Goal: Find specific page/section: Find specific page/section

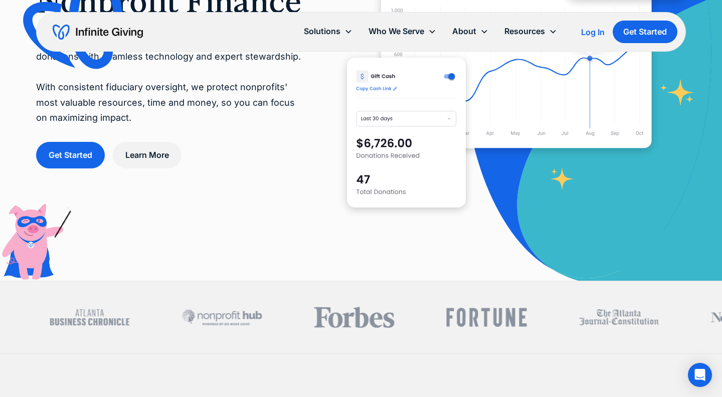
scroll to position [47, 0]
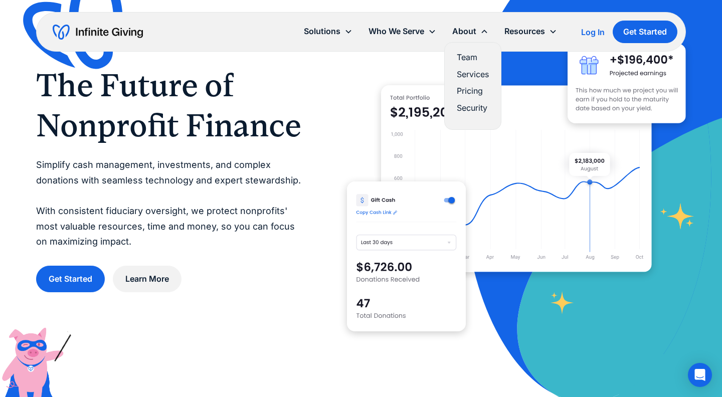
click at [473, 54] on link "Team" at bounding box center [473, 58] width 32 height 14
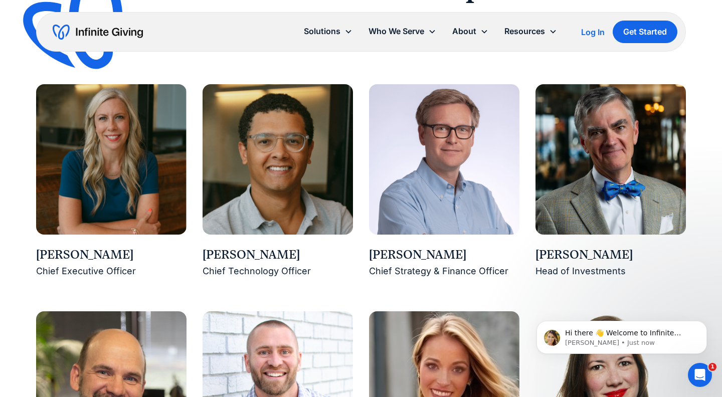
scroll to position [821, 0]
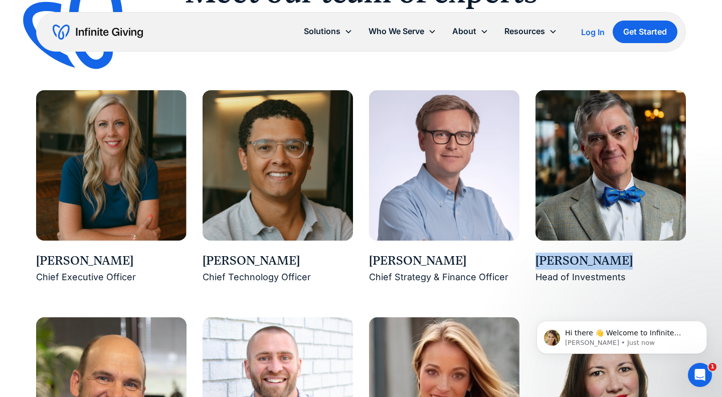
drag, startPoint x: 612, startPoint y: 263, endPoint x: 528, endPoint y: 259, distance: 83.8
copy div "Buster Wright"
click at [559, 206] on img at bounding box center [610, 165] width 150 height 150
